Goal: Navigation & Orientation: Find specific page/section

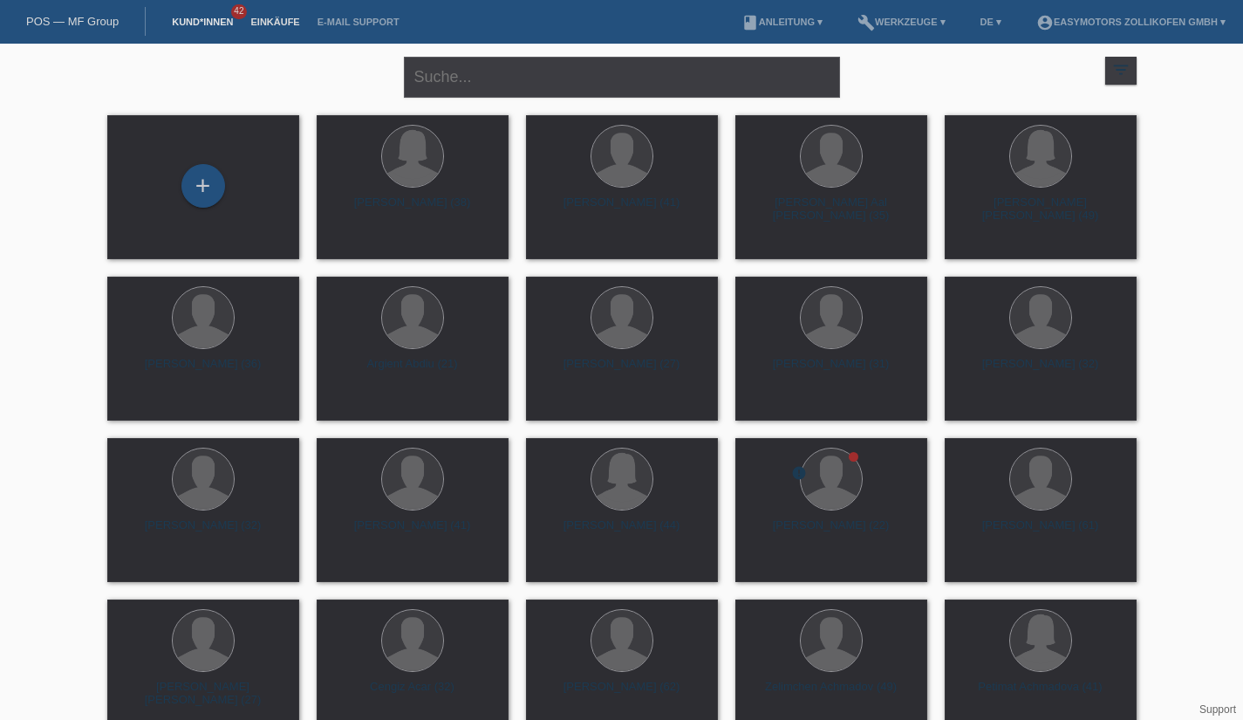
click at [289, 25] on link "Einkäufe" at bounding box center [275, 22] width 66 height 10
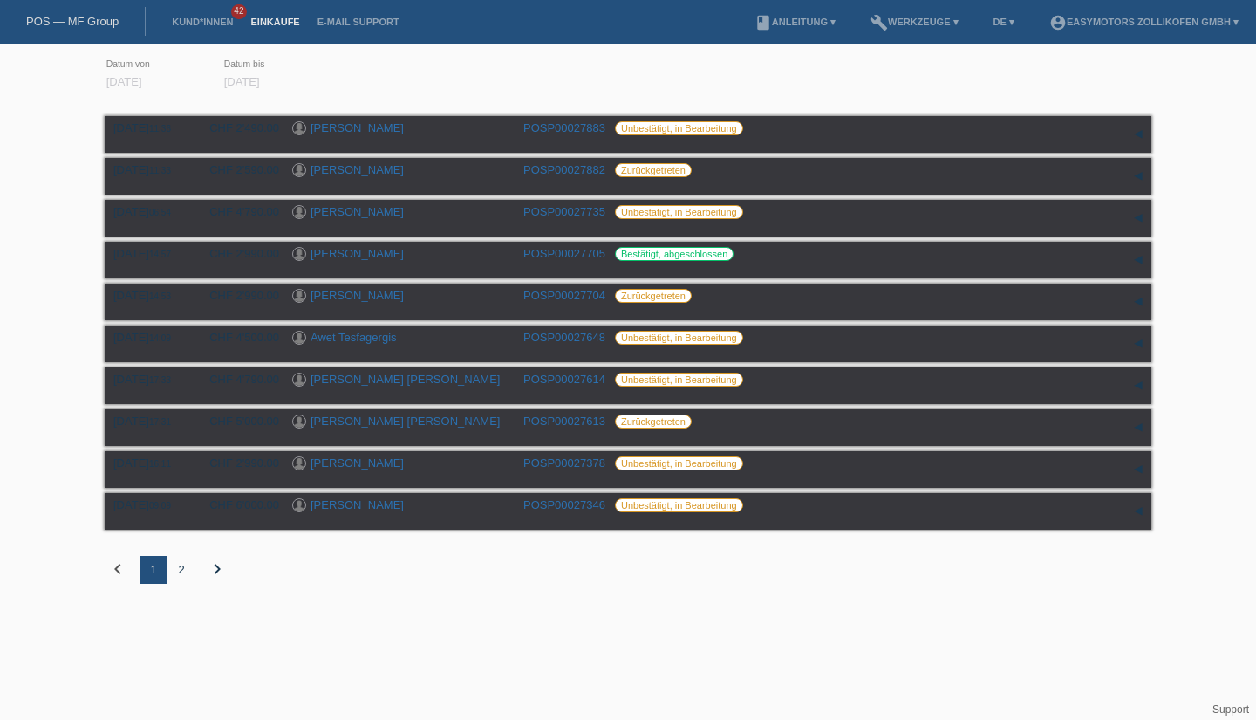
click at [176, 580] on div "2" at bounding box center [181, 570] width 28 height 28
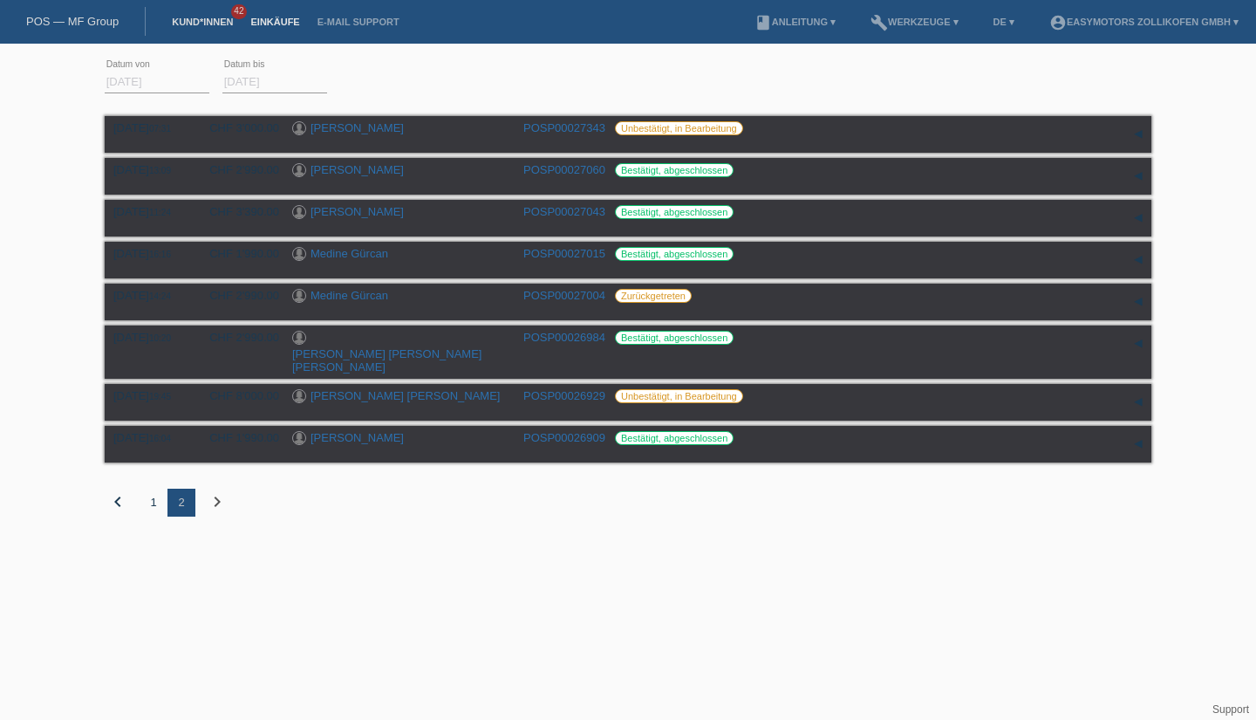
click at [214, 19] on link "Kund*innen" at bounding box center [202, 22] width 79 height 10
